Goal: Task Accomplishment & Management: Manage account settings

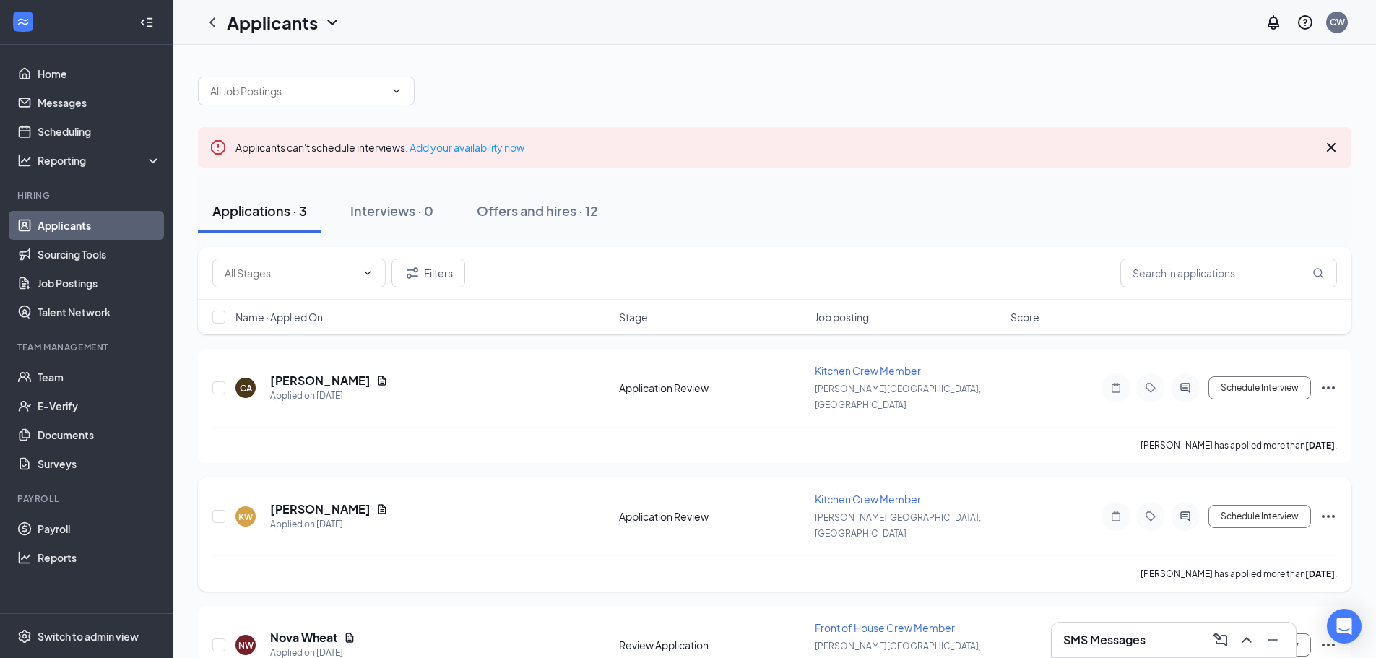
scroll to position [32, 0]
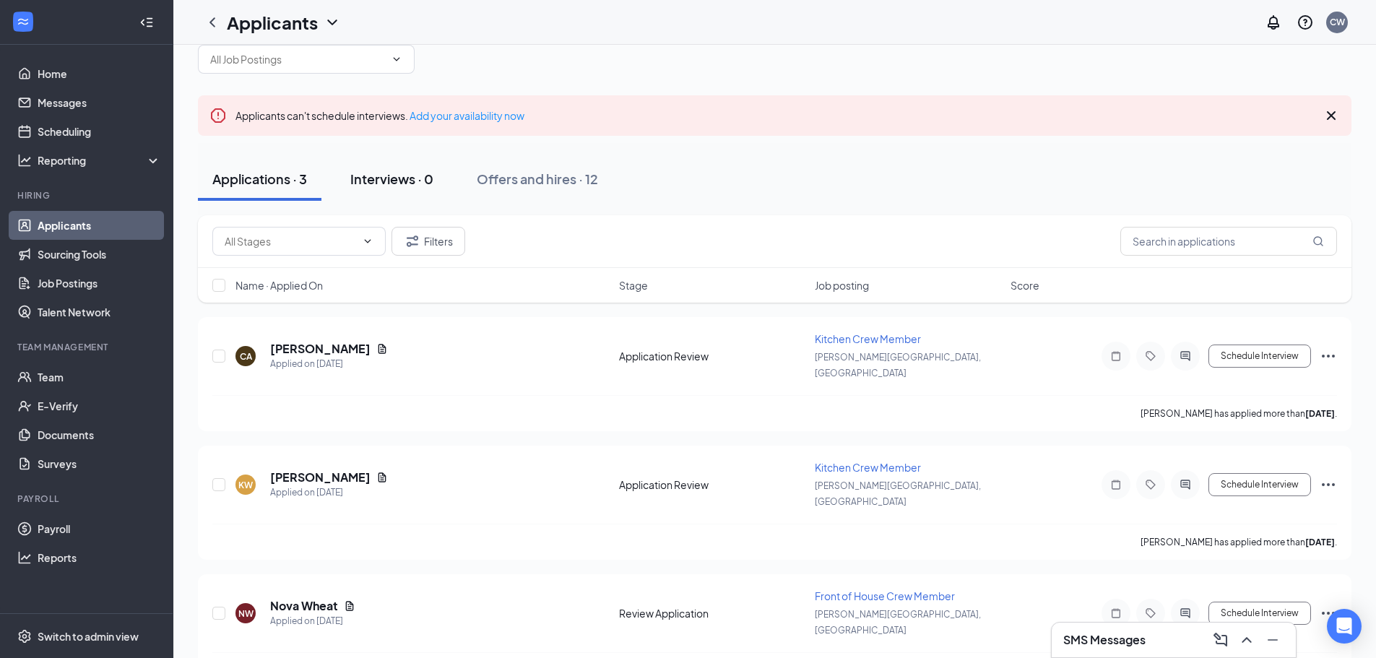
click at [387, 185] on div "Interviews · 0" at bounding box center [391, 179] width 83 height 18
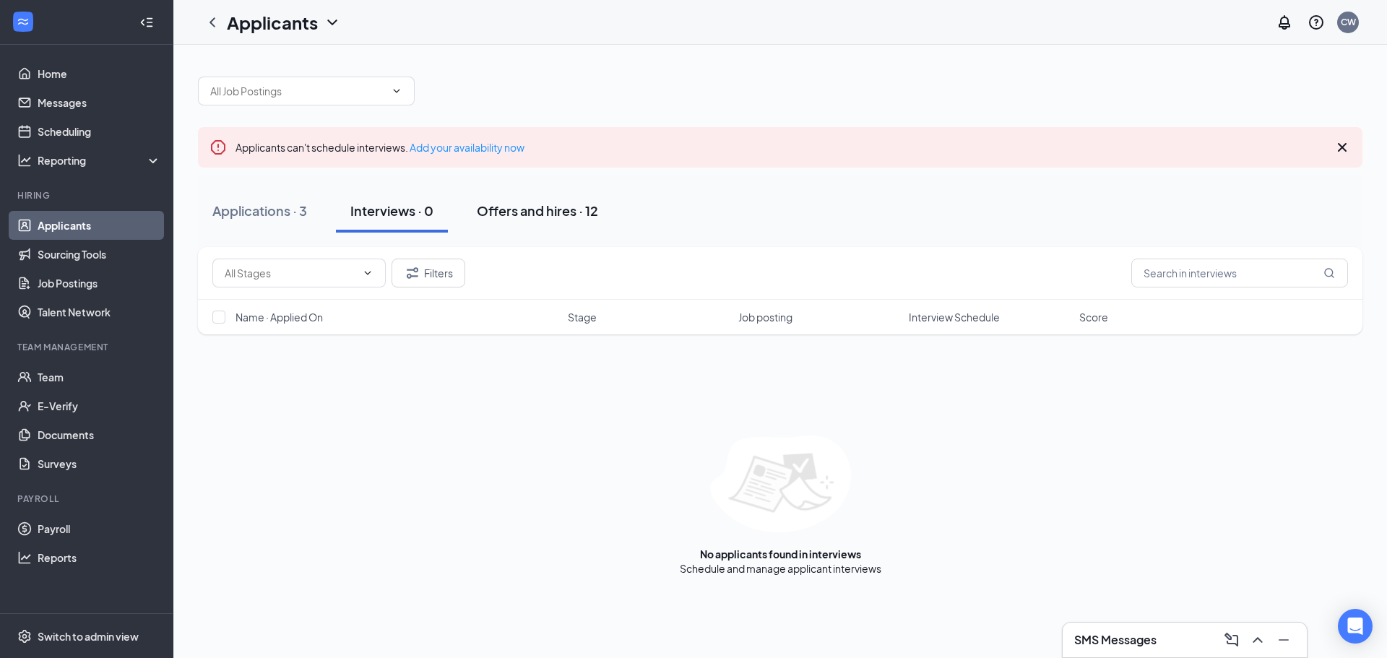
click at [521, 209] on div "Offers and hires · 12" at bounding box center [537, 211] width 121 height 18
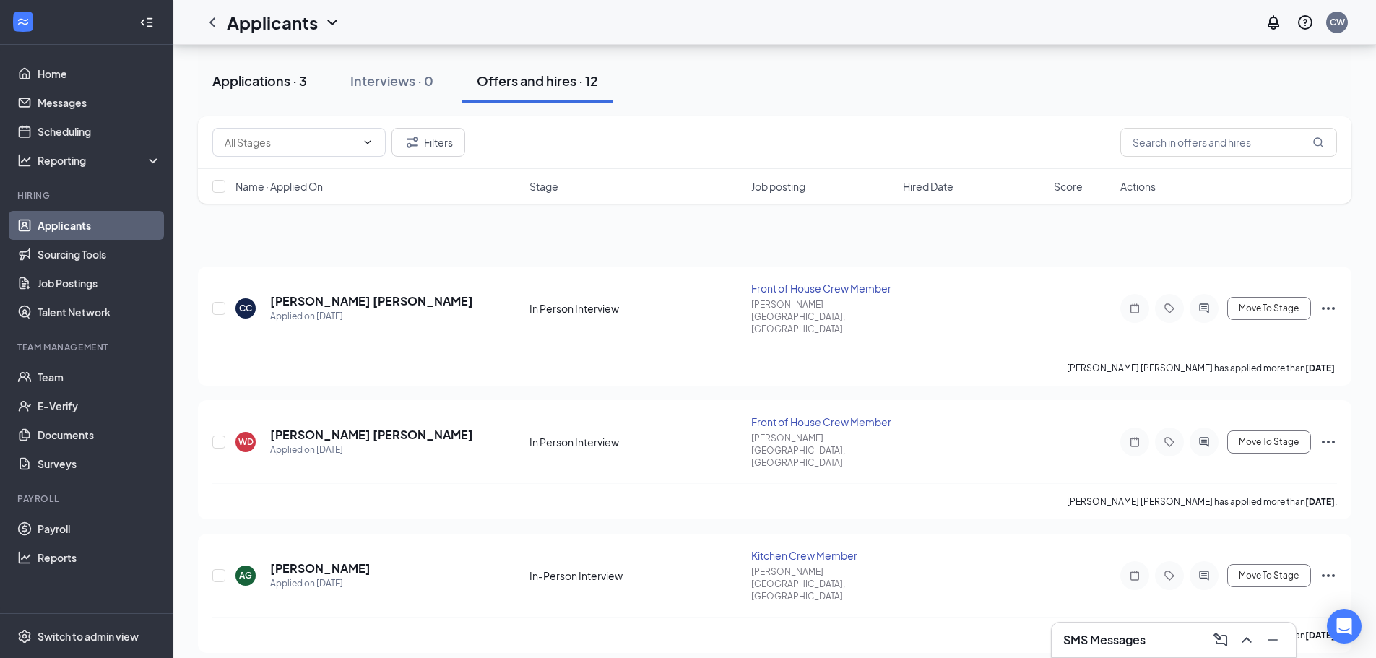
scroll to position [217, 0]
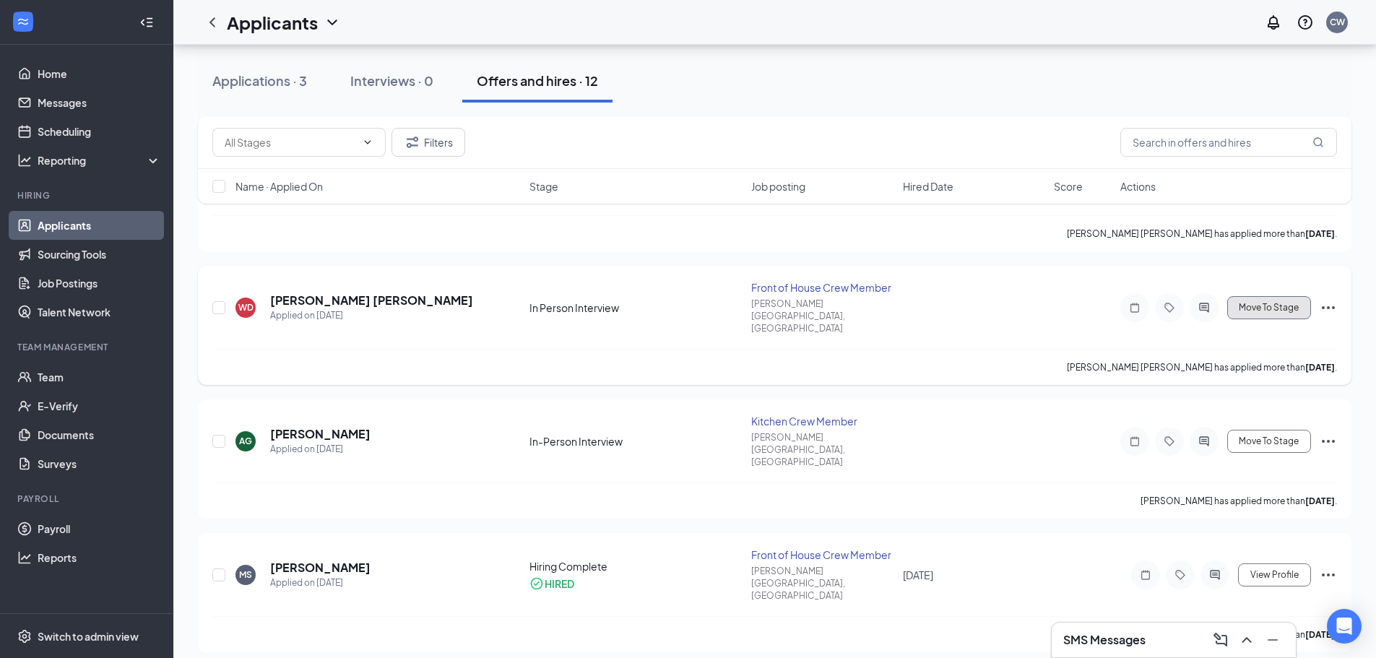
click at [1286, 303] on span "Move To Stage" at bounding box center [1269, 308] width 60 height 10
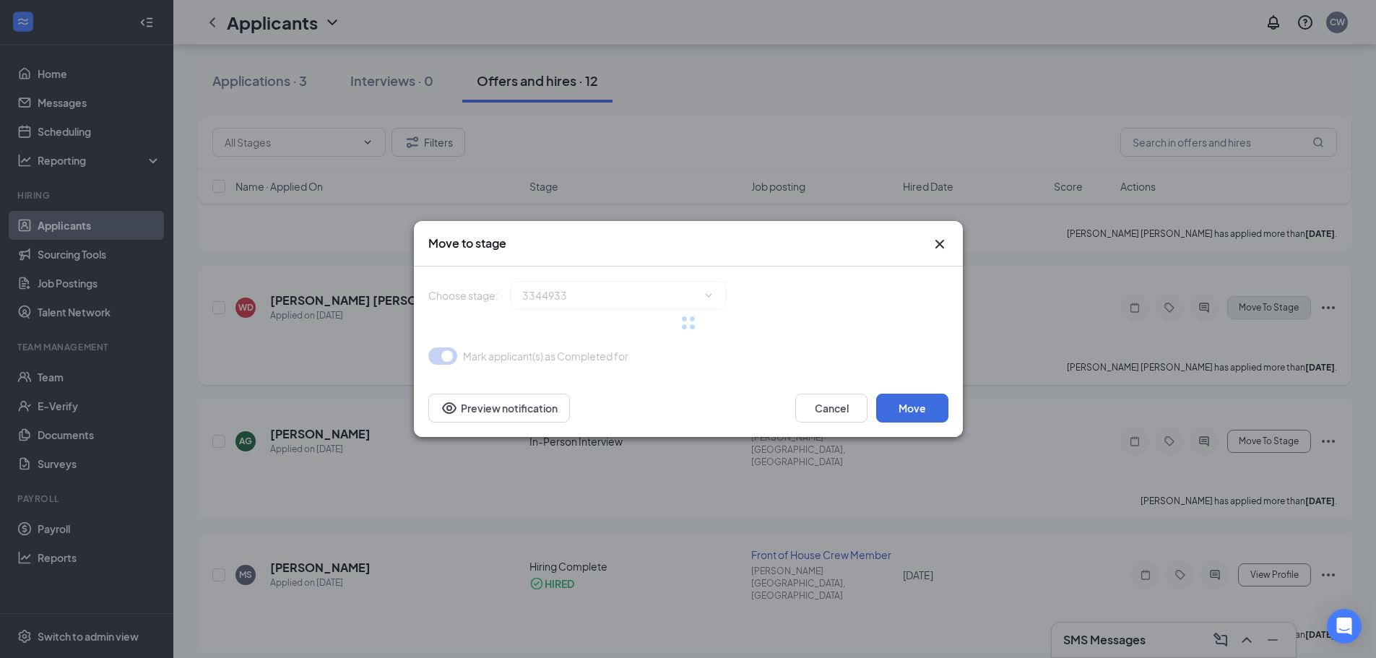
type input "Training Week Touch Base (next stage)"
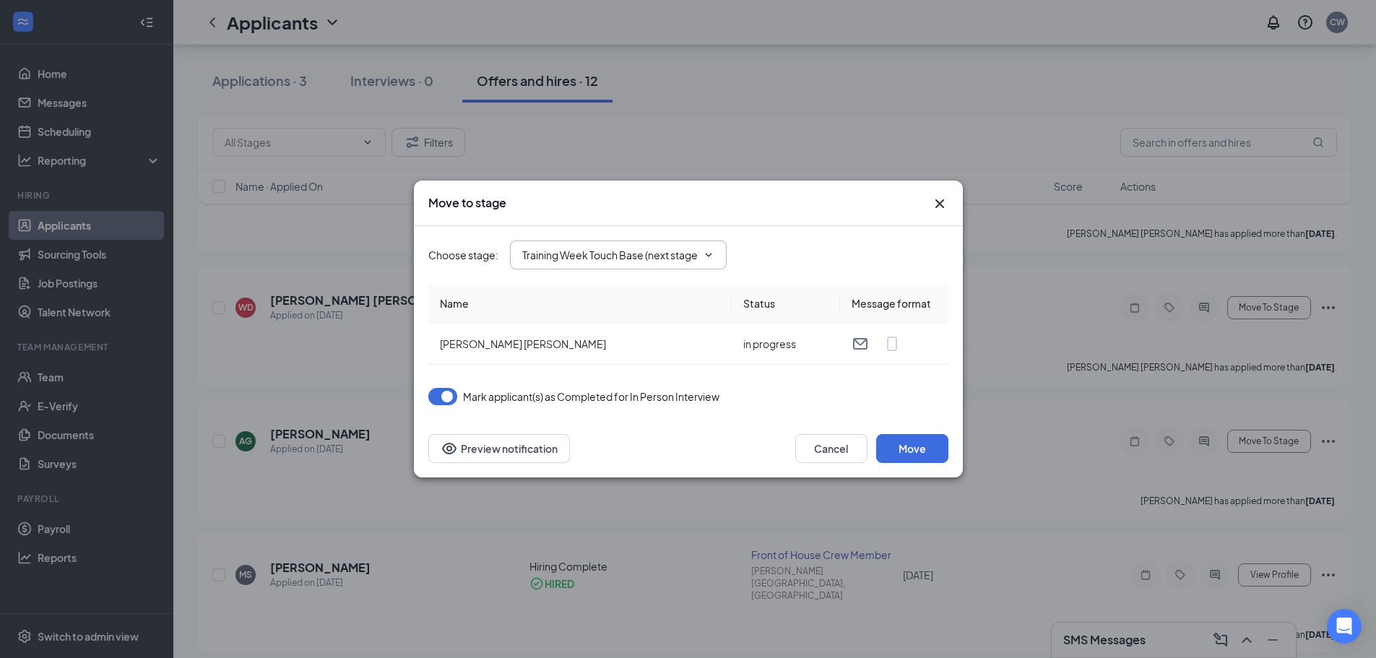
click at [703, 252] on icon "ChevronDown" at bounding box center [709, 255] width 12 height 12
click at [708, 256] on icon "ChevronDown" at bounding box center [708, 255] width 7 height 4
click at [707, 256] on icon "ChevronDown" at bounding box center [709, 255] width 12 height 12
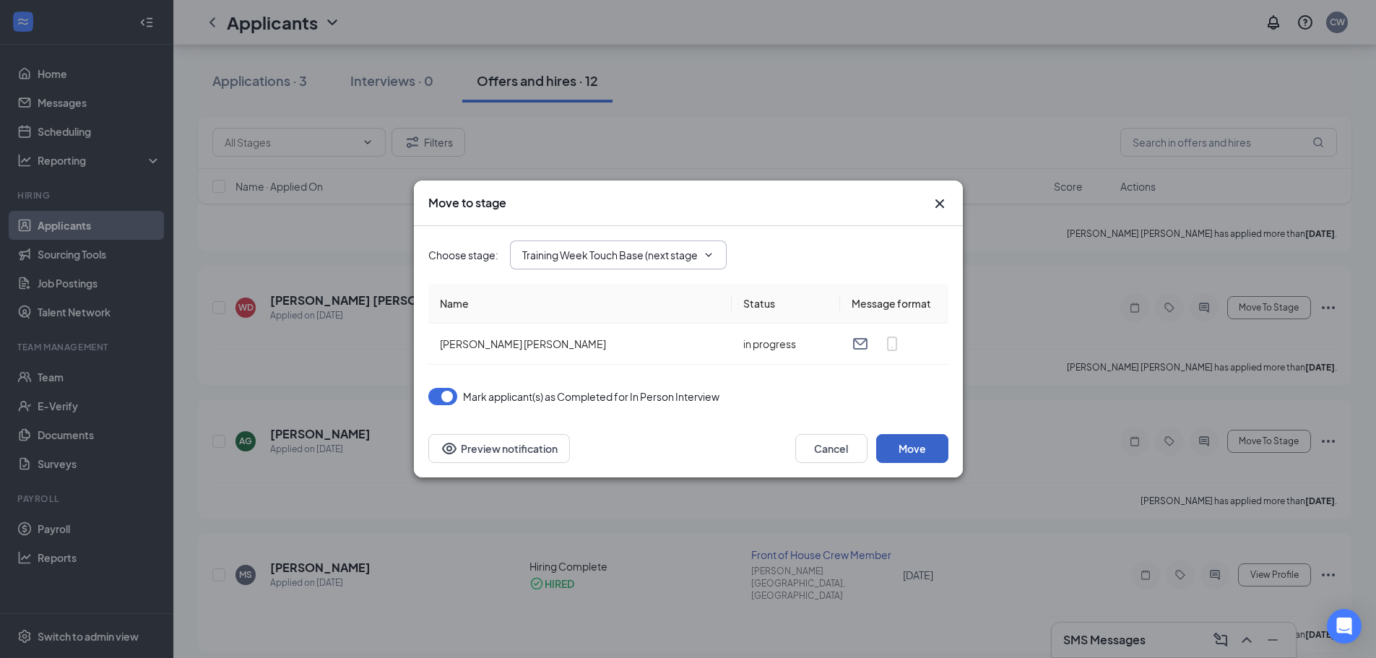
click at [909, 451] on button "Move" at bounding box center [912, 448] width 72 height 29
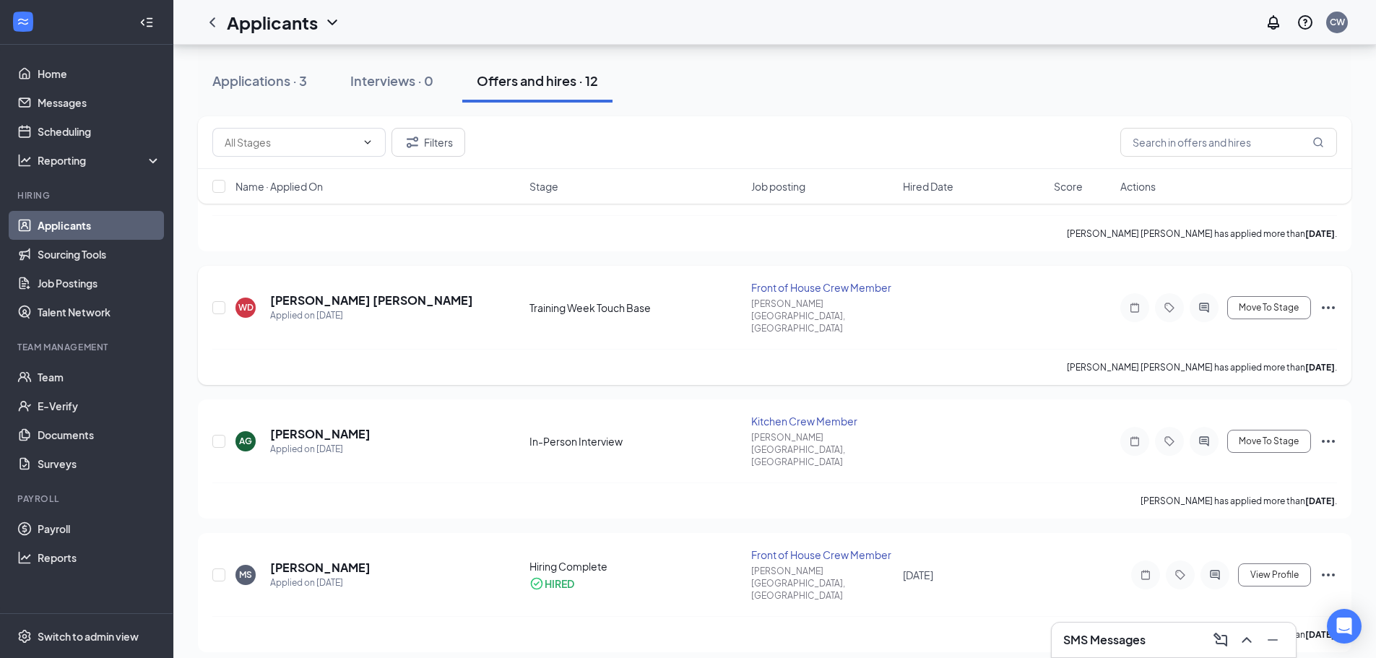
click at [1326, 299] on icon "Ellipses" at bounding box center [1328, 307] width 17 height 17
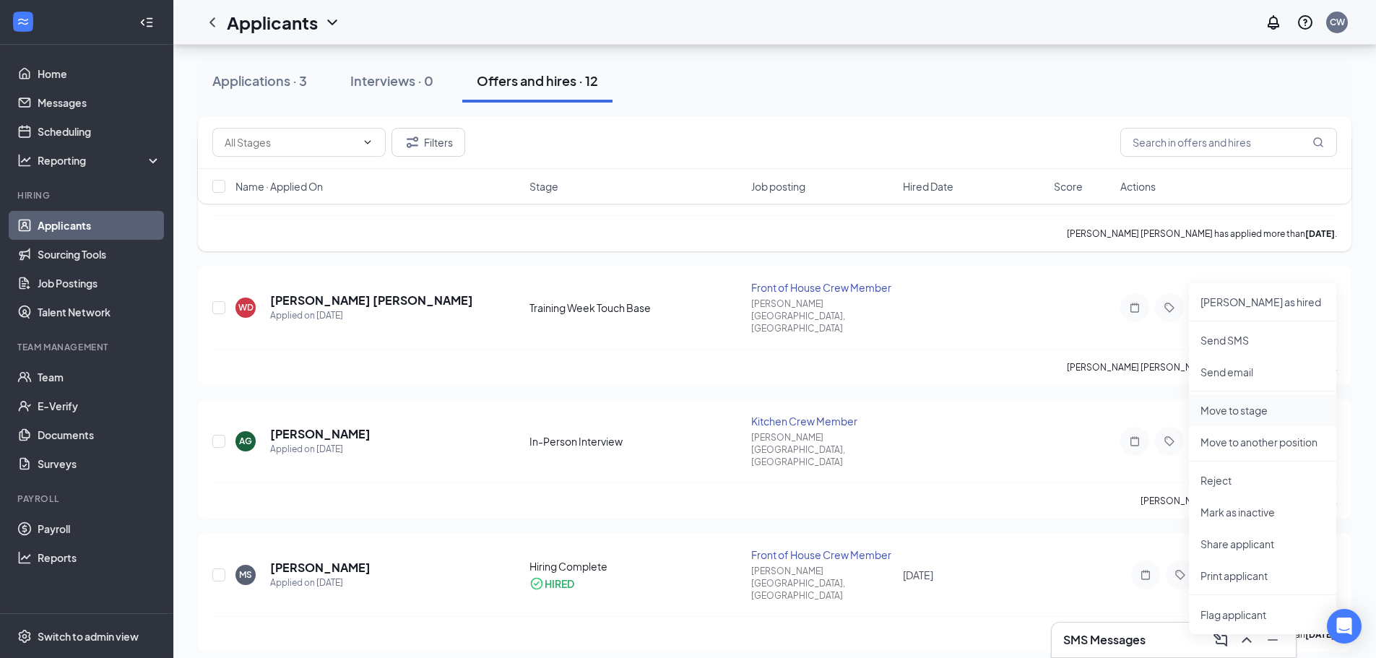
click at [1240, 410] on p "Move to stage" at bounding box center [1263, 410] width 124 height 14
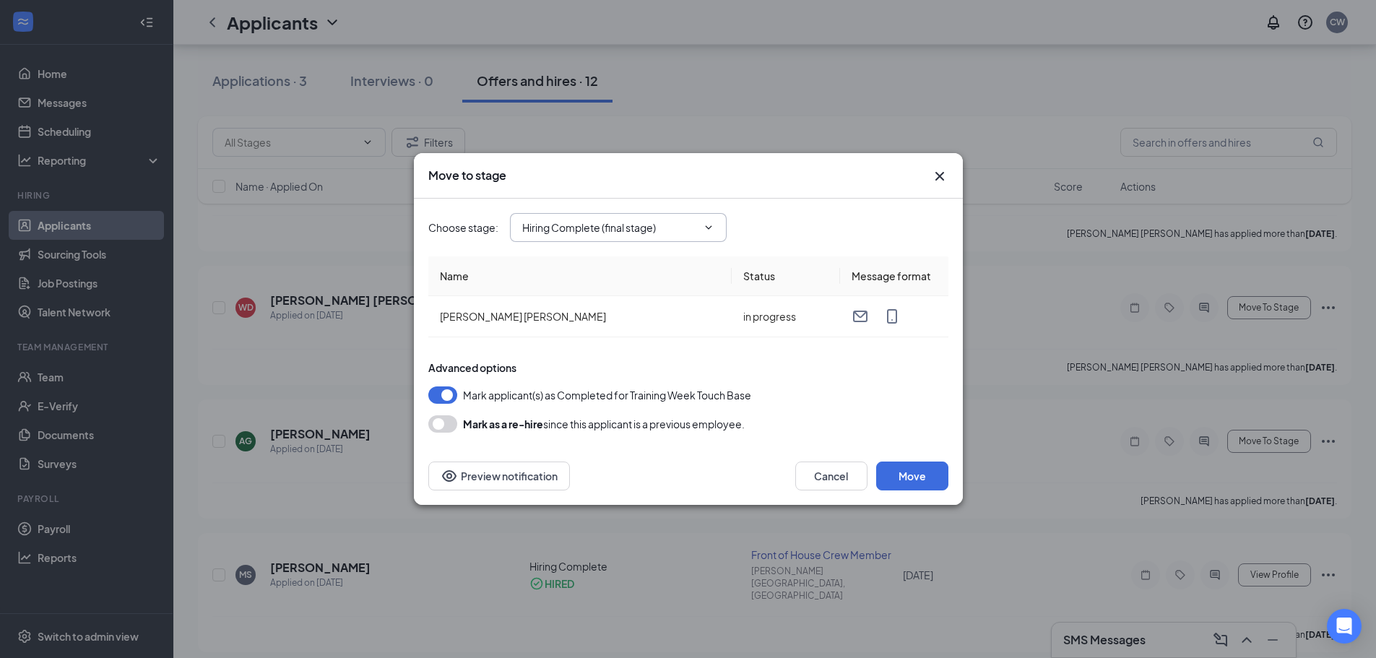
click at [708, 222] on icon "ChevronDown" at bounding box center [709, 228] width 12 height 12
click at [709, 227] on icon "ChevronDown" at bounding box center [709, 228] width 12 height 12
click at [918, 474] on button "Move" at bounding box center [912, 476] width 72 height 29
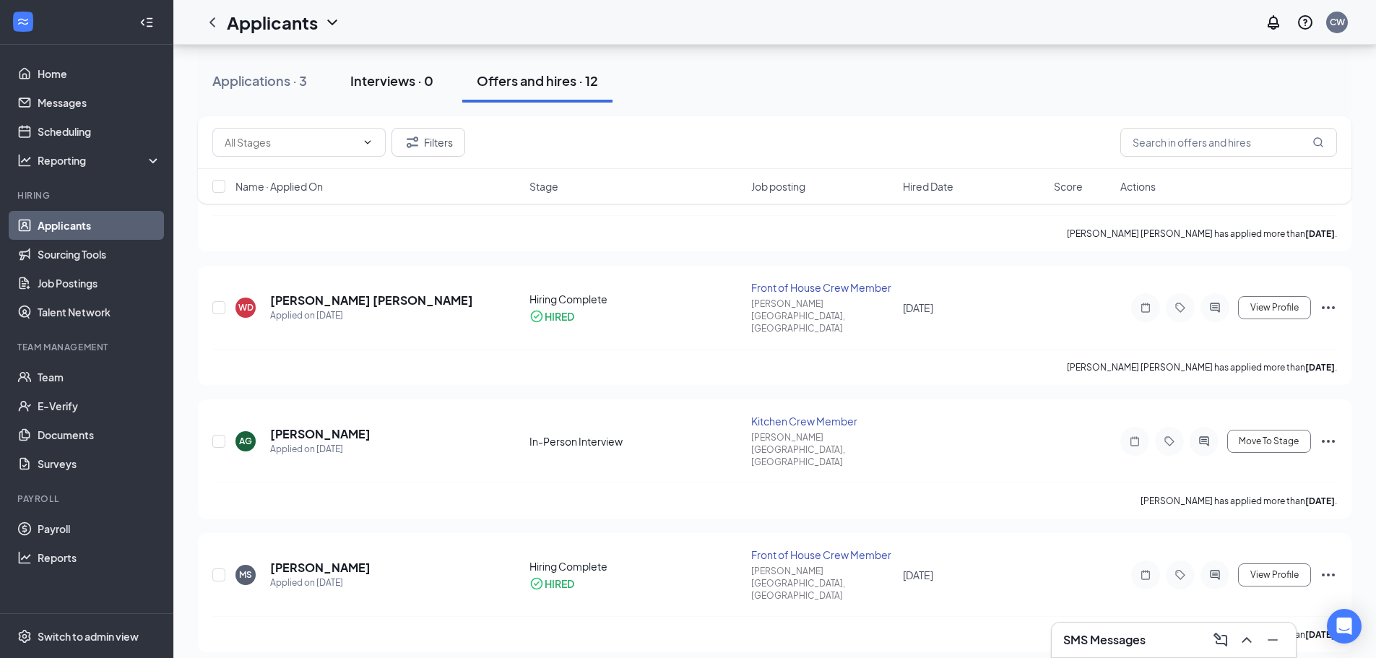
click at [378, 83] on div "Interviews · 0" at bounding box center [391, 81] width 83 height 18
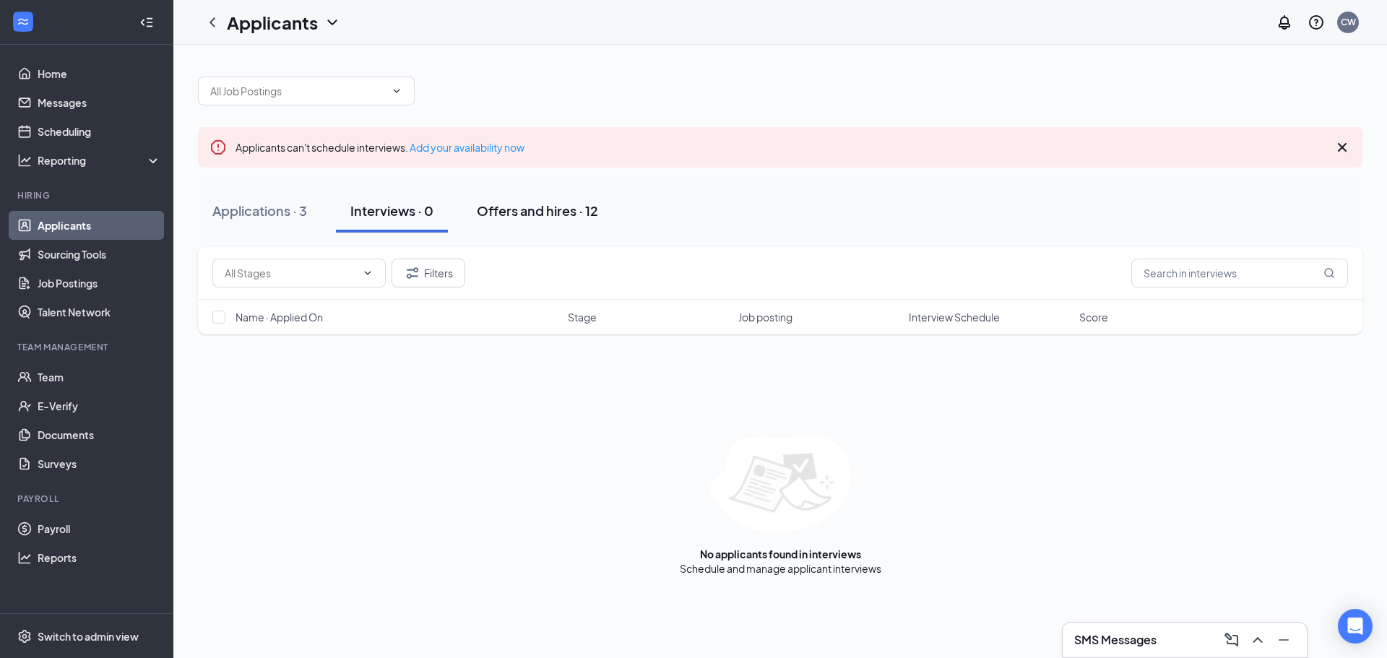
click at [529, 212] on div "Offers and hires · 12" at bounding box center [537, 211] width 121 height 18
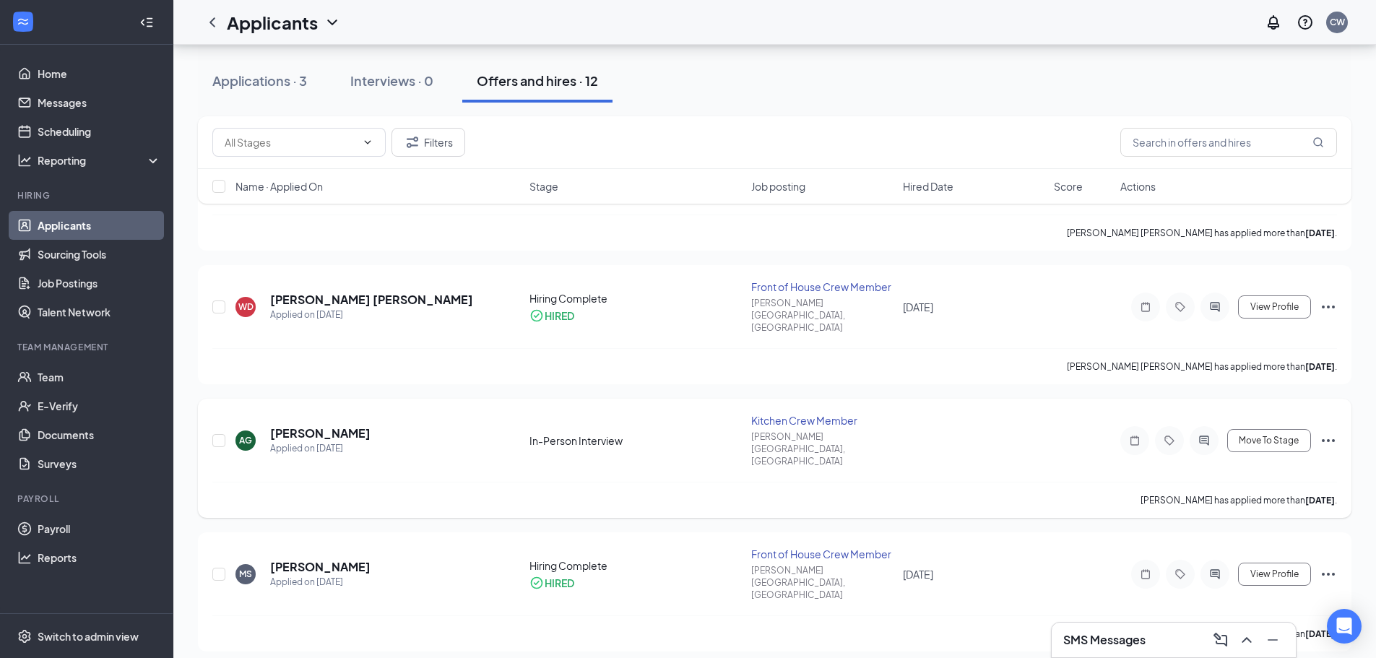
scroll to position [217, 0]
click at [74, 428] on link "Documents" at bounding box center [100, 434] width 124 height 29
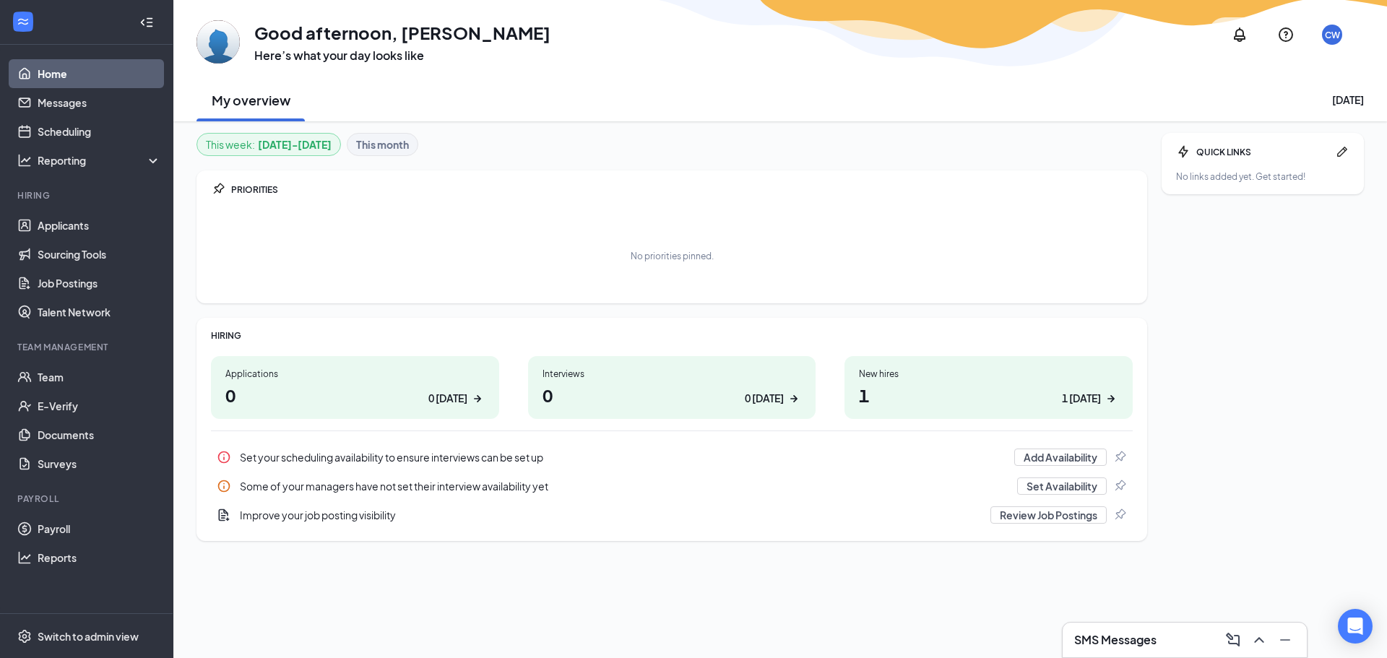
click at [1102, 392] on div "1 [DATE]" at bounding box center [1090, 398] width 56 height 15
click at [65, 217] on link "Applicants" at bounding box center [100, 225] width 124 height 29
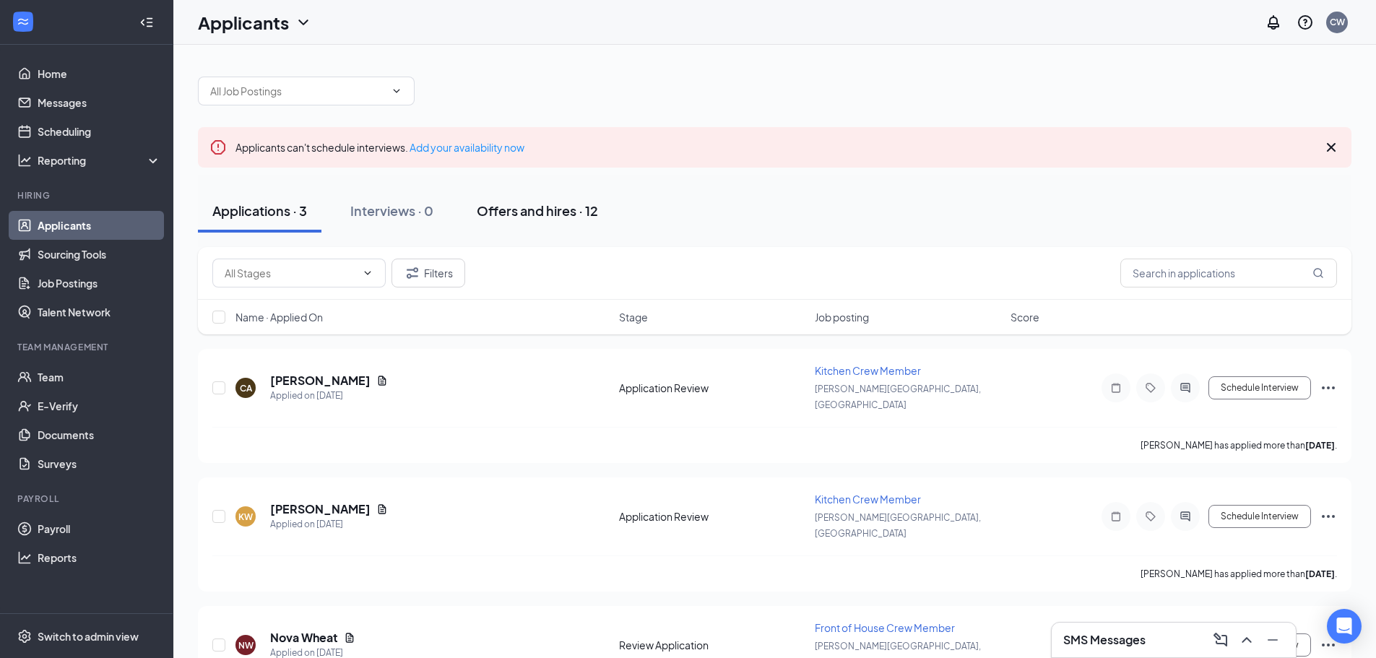
click at [556, 206] on div "Offers and hires · 12" at bounding box center [537, 211] width 121 height 18
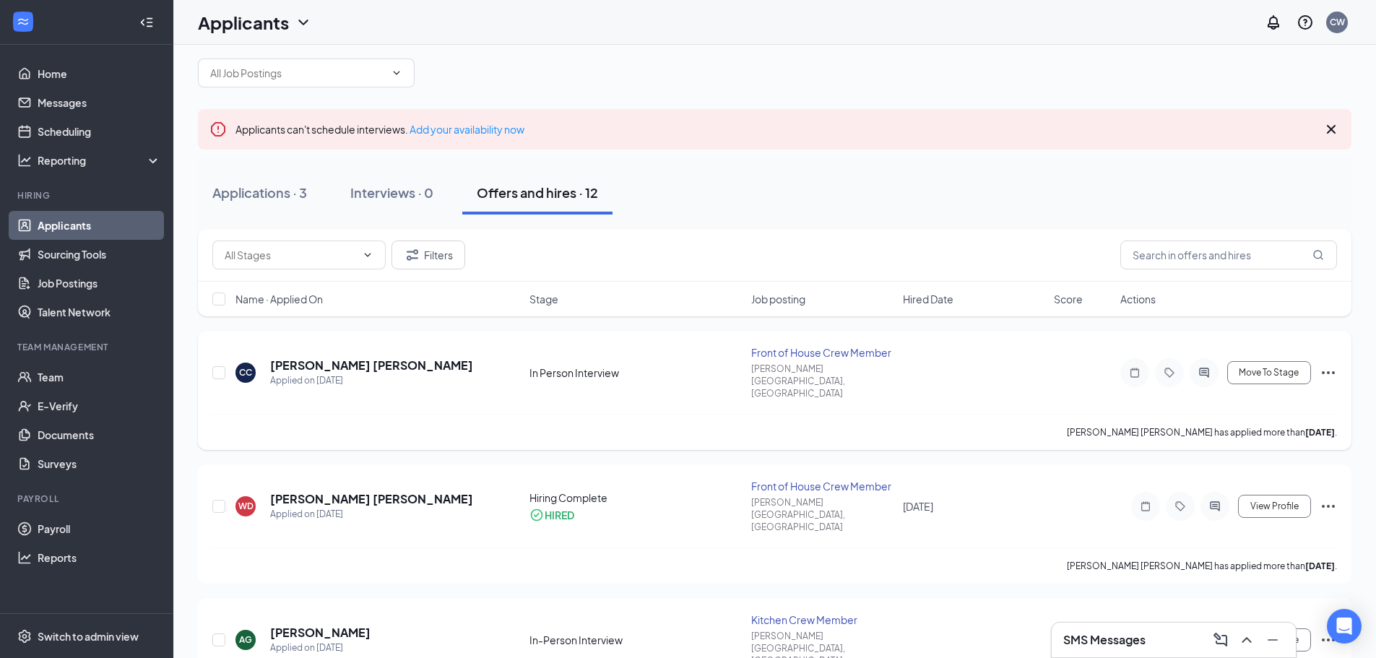
scroll to position [72, 0]
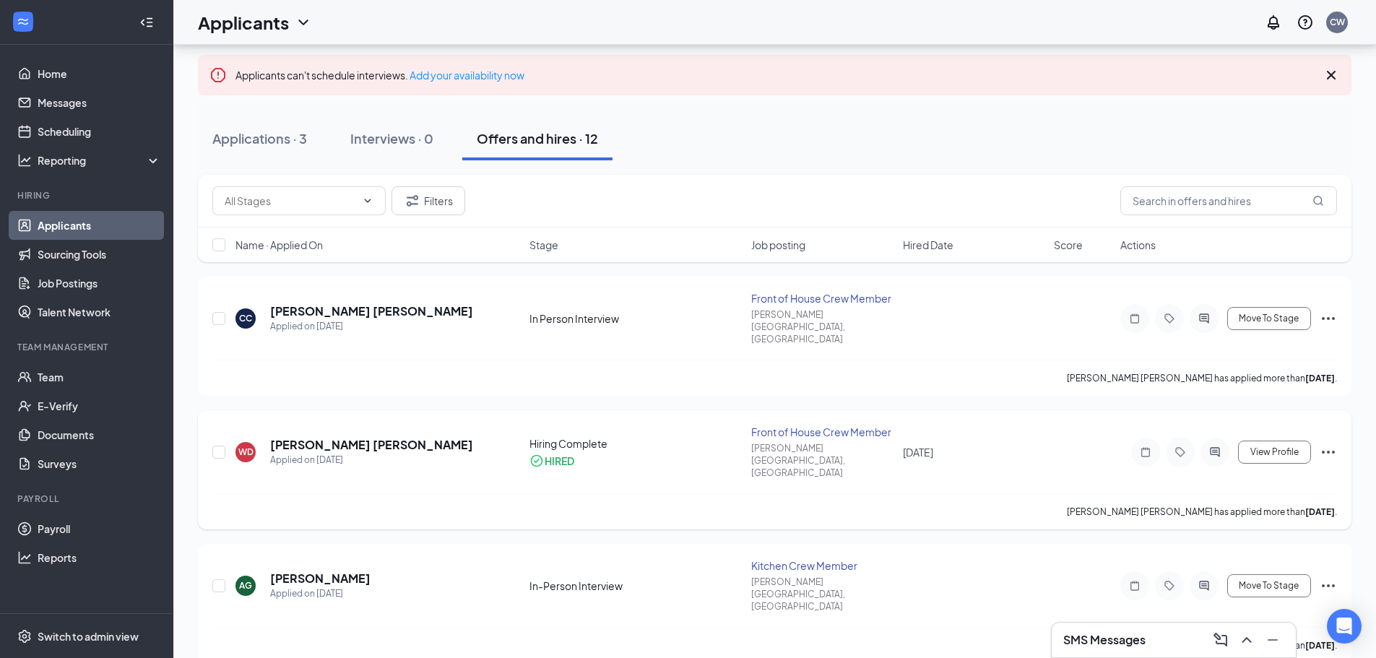
click at [1323, 444] on icon "Ellipses" at bounding box center [1328, 452] width 17 height 17
click at [1258, 524] on p "Send email" at bounding box center [1263, 531] width 124 height 14
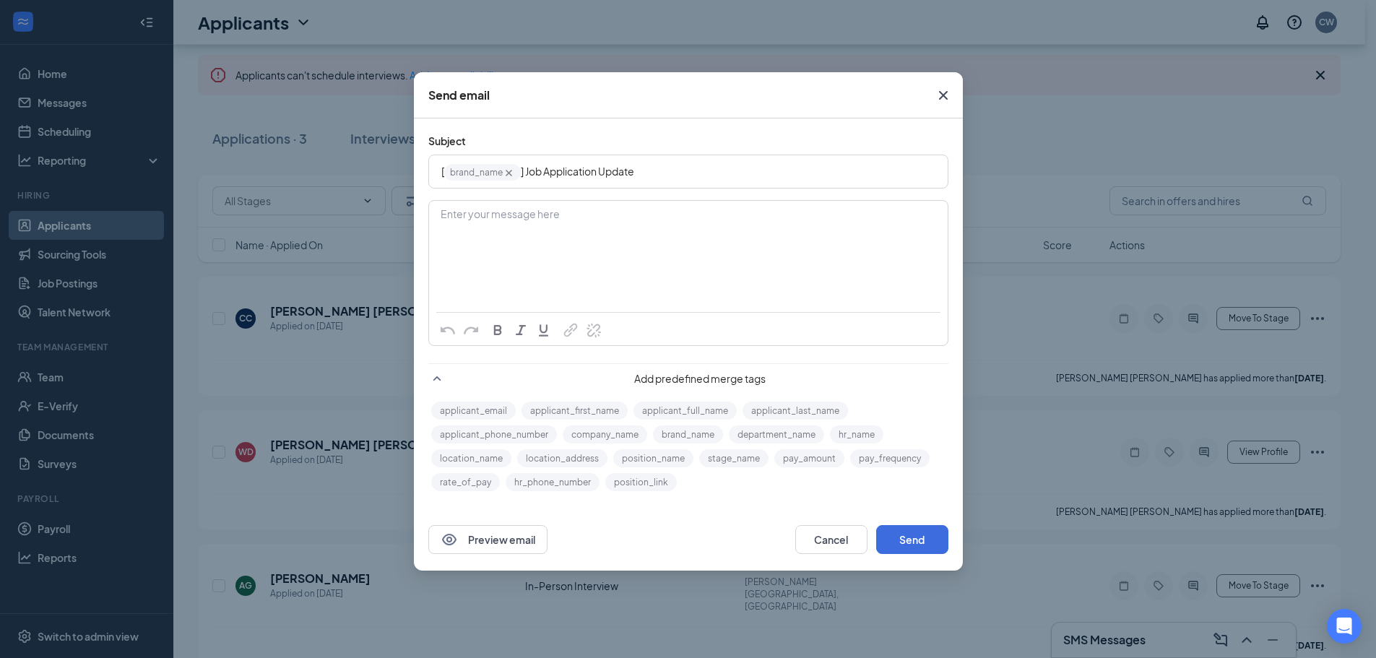
click at [942, 95] on icon "Cross" at bounding box center [943, 95] width 17 height 17
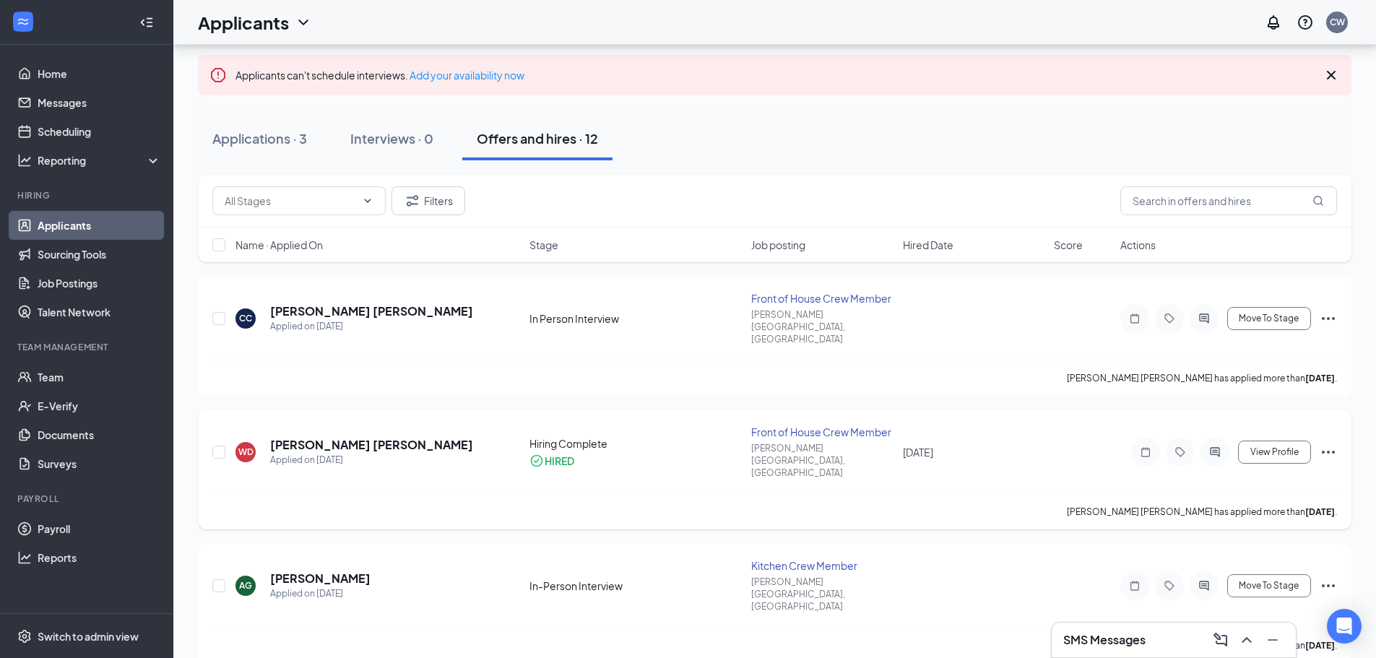
click at [1325, 444] on icon "Ellipses" at bounding box center [1328, 452] width 17 height 17
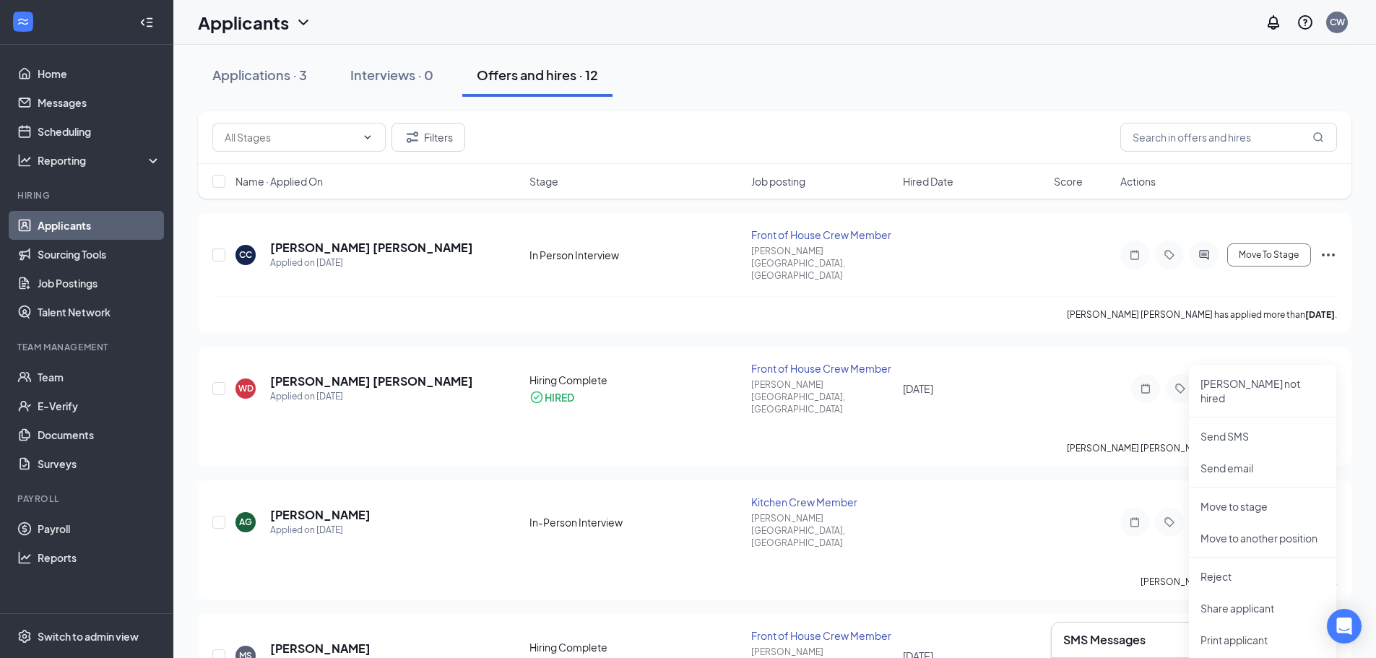
scroll to position [0, 0]
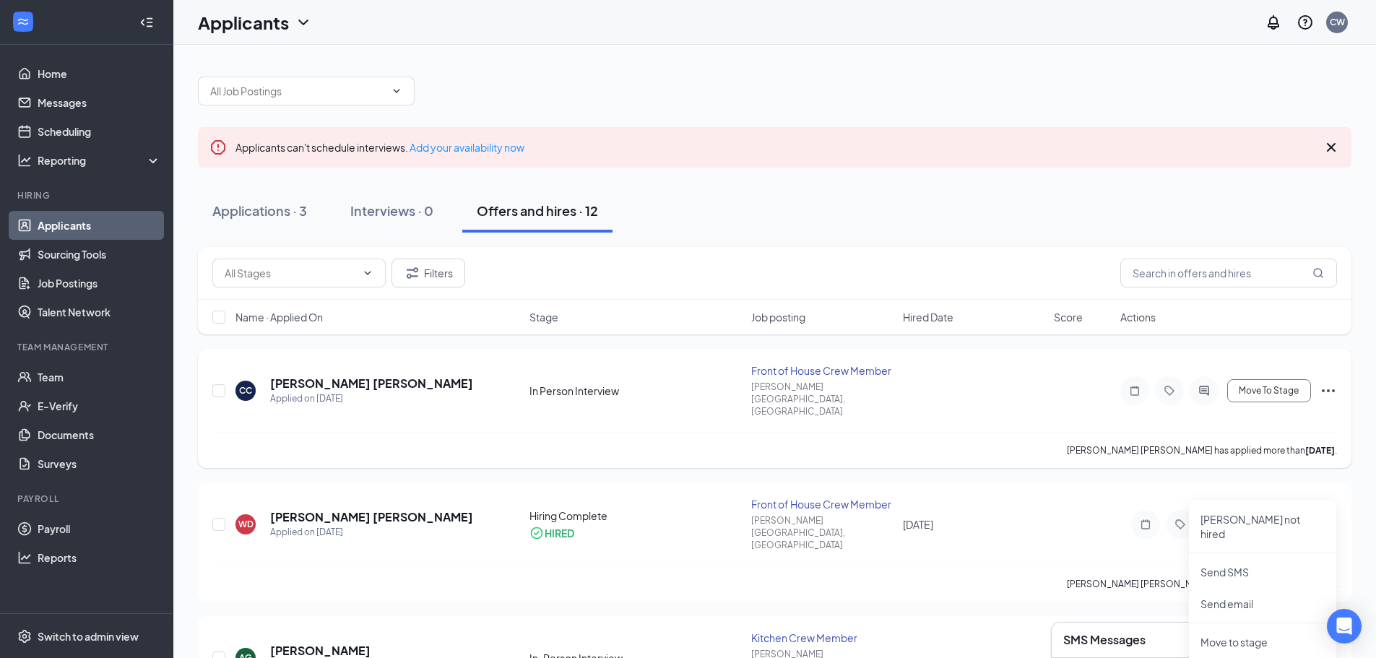
click at [1329, 382] on icon "Ellipses" at bounding box center [1328, 390] width 17 height 17
